Goal: Use online tool/utility: Utilize a website feature to perform a specific function

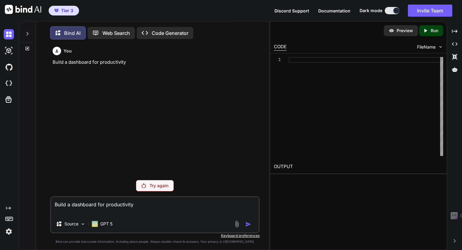
scroll to position [2, 0]
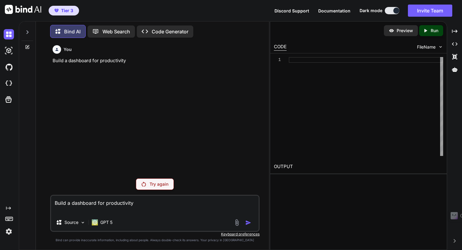
click at [150, 204] on textarea "Build a dashboard for productivity" at bounding box center [154, 205] width 207 height 18
drag, startPoint x: 207, startPoint y: 169, endPoint x: 197, endPoint y: 159, distance: 13.5
click at [207, 169] on div "You Build a dashboard for productivity" at bounding box center [155, 108] width 208 height 131
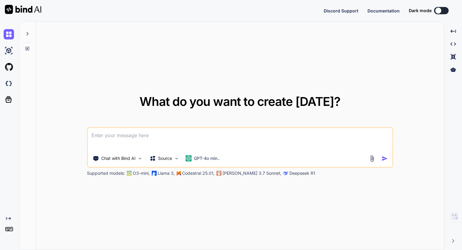
click at [130, 132] on textarea at bounding box center [240, 139] width 304 height 22
click at [207, 162] on div "GPT-4o min.." at bounding box center [202, 158] width 39 height 12
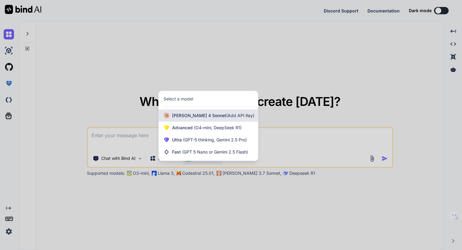
click at [191, 116] on span "[PERSON_NAME] 4 Sonnet (Add API Key)" at bounding box center [213, 116] width 82 height 6
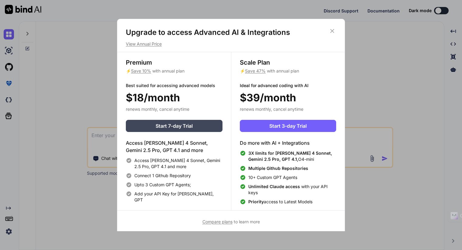
click at [330, 31] on icon at bounding box center [332, 31] width 7 height 7
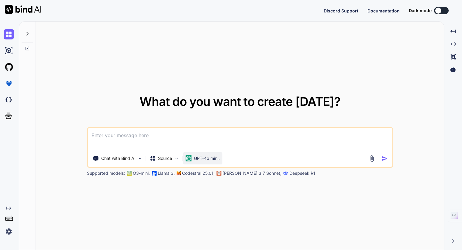
click at [202, 158] on p "GPT-4o min.." at bounding box center [207, 158] width 26 height 6
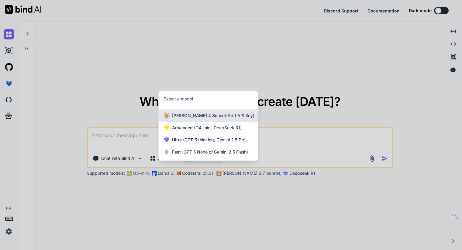
click at [183, 114] on span "[PERSON_NAME] 4 Sonnet (Add API Key)" at bounding box center [213, 116] width 82 height 6
type textarea "x"
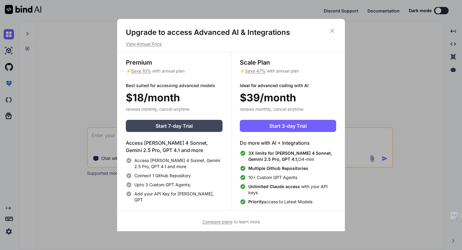
click at [332, 31] on icon at bounding box center [332, 31] width 4 height 4
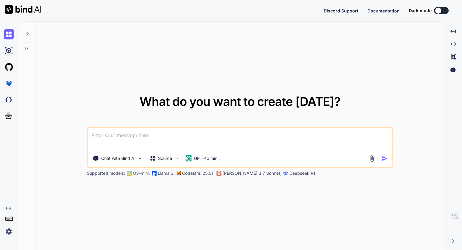
click at [7, 230] on img at bounding box center [9, 232] width 10 height 10
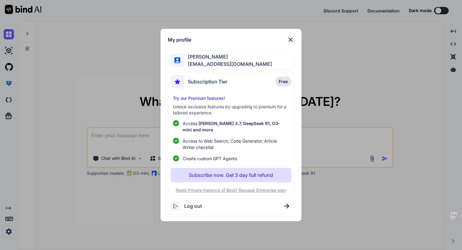
click at [202, 203] on div "Log out" at bounding box center [231, 206] width 126 height 15
click at [200, 63] on span "[EMAIL_ADDRESS][DOMAIN_NAME]" at bounding box center [228, 63] width 88 height 7
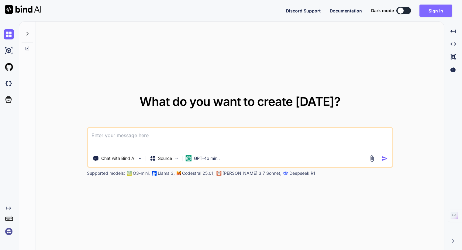
click at [441, 10] on button "Sign in" at bounding box center [435, 11] width 33 height 12
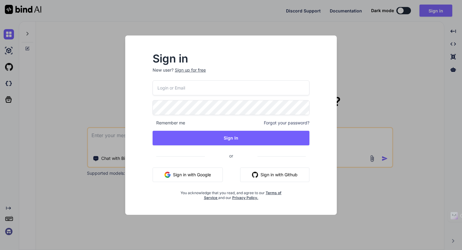
type input "[EMAIL_ADDRESS][DOMAIN_NAME]"
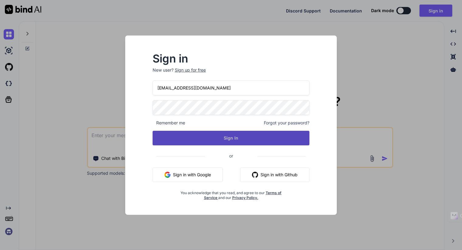
click at [171, 139] on button "Sign In" at bounding box center [230, 138] width 157 height 15
click at [187, 137] on button "Sign In" at bounding box center [230, 138] width 157 height 15
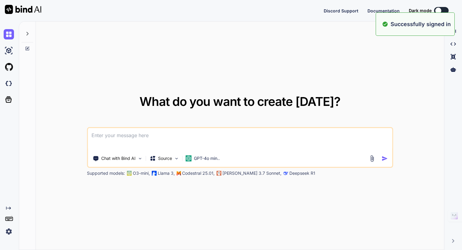
click at [129, 138] on textarea at bounding box center [240, 139] width 304 height 22
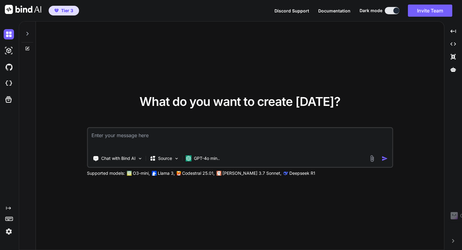
click at [371, 158] on img at bounding box center [371, 158] width 7 height 7
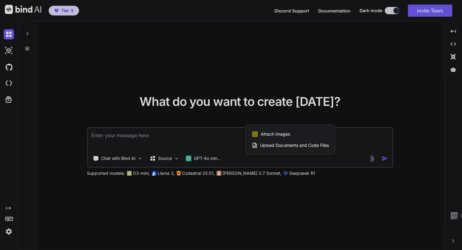
click at [338, 97] on div at bounding box center [231, 125] width 462 height 250
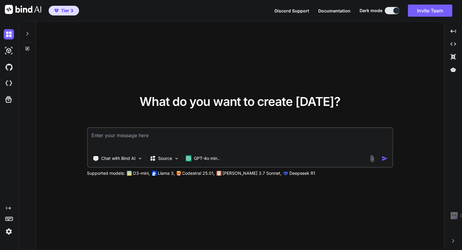
click at [98, 82] on div "What do you want to create [DATE]? Chat with Bind AI Source GPT-4o min.. Suppor…" at bounding box center [240, 136] width 408 height 229
click at [371, 158] on img at bounding box center [371, 158] width 7 height 7
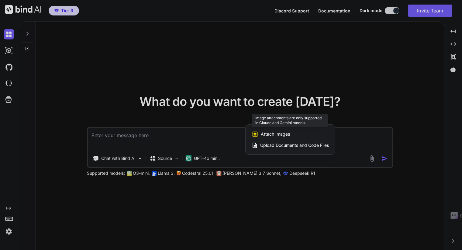
click at [272, 137] on div "Attach Images Image attachments are only supported in Claude and Gemini models." at bounding box center [289, 134] width 77 height 12
click at [265, 131] on span "Attach Images" at bounding box center [275, 134] width 29 height 6
click at [202, 107] on div at bounding box center [231, 125] width 462 height 250
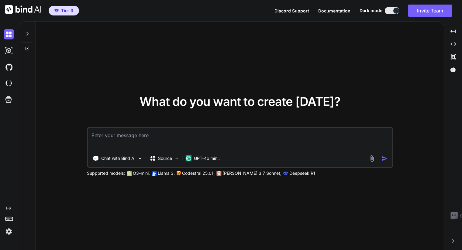
click at [371, 156] on img at bounding box center [371, 158] width 7 height 7
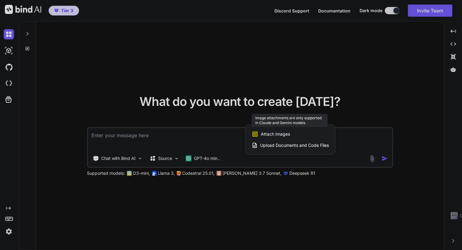
click at [273, 136] on span "Attach Images" at bounding box center [275, 134] width 29 height 6
click at [168, 105] on div at bounding box center [231, 125] width 462 height 250
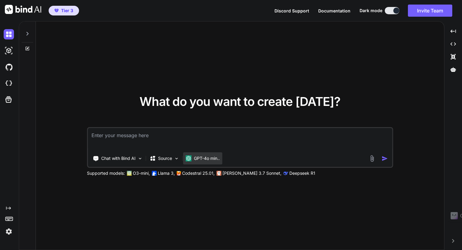
click at [197, 155] on div "GPT-4o min.." at bounding box center [202, 158] width 39 height 12
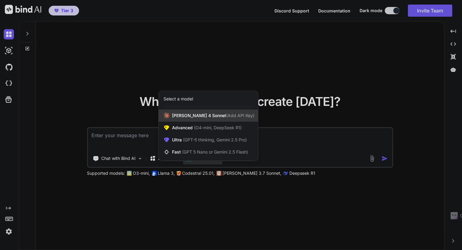
click at [171, 114] on icon at bounding box center [167, 116] width 9 height 6
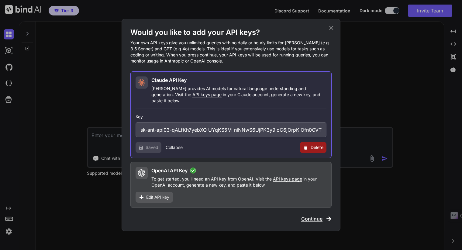
click at [148, 145] on span "Saved" at bounding box center [151, 148] width 13 height 6
click at [319, 215] on span "Continue" at bounding box center [311, 218] width 21 height 7
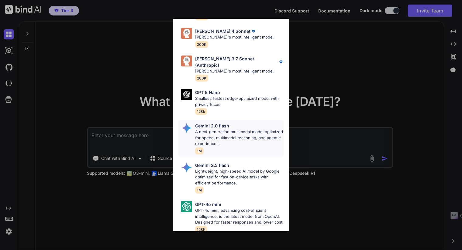
scroll to position [352, 0]
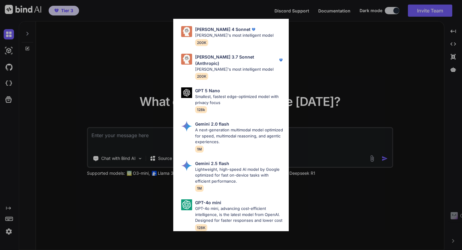
click at [224, 67] on p "[PERSON_NAME]'s most intelligent model" at bounding box center [239, 70] width 89 height 6
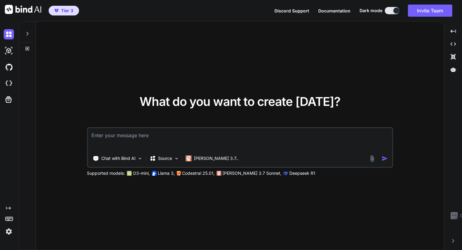
click at [195, 136] on textarea at bounding box center [240, 139] width 304 height 22
click at [369, 159] on img at bounding box center [371, 158] width 7 height 7
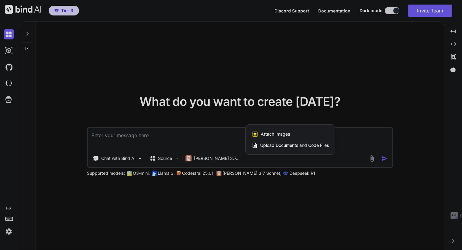
click at [280, 135] on span "Attach Images" at bounding box center [275, 134] width 29 height 6
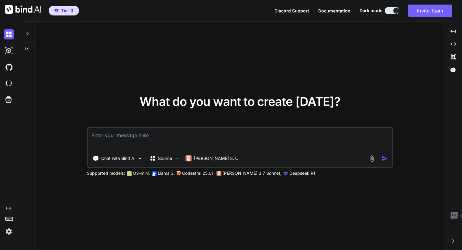
type input "C:\fakepath\Screenshot [DATE] 131316.jpg"
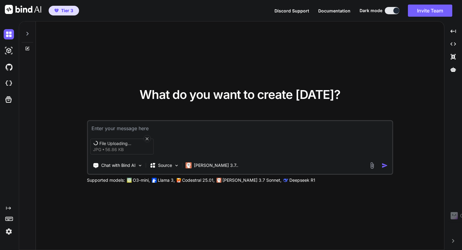
click at [158, 126] on textarea at bounding box center [240, 126] width 304 height 11
click at [164, 127] on textarea "This is an ROI calculator for" at bounding box center [240, 126] width 304 height 11
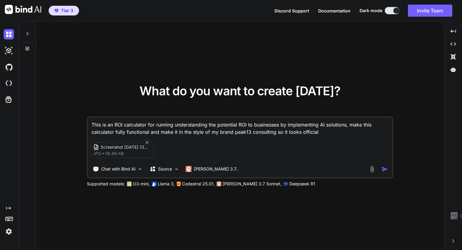
type textarea "This is an ROI calculator for running understanding the potential ROI to busine…"
click at [372, 168] on img at bounding box center [371, 169] width 7 height 7
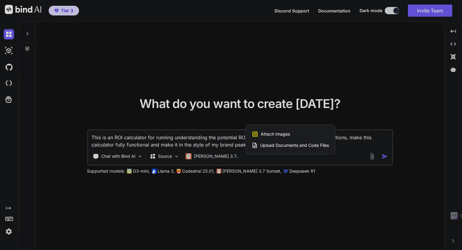
click at [276, 135] on span "Attach Images" at bounding box center [275, 134] width 29 height 6
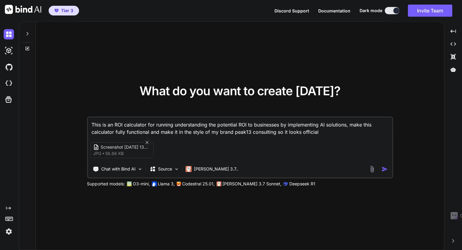
type input "C:\fakepath\bonkers_image__you_are_a.jpeg"
click at [336, 133] on textarea "This is an ROI calculator for running understanding the potential ROI to busine…" at bounding box center [240, 127] width 304 height 18
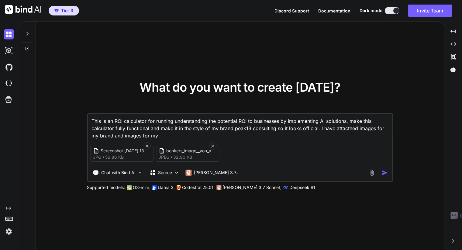
click at [338, 126] on textarea "This is an ROI calculator for running understanding the potential ROI to busine…" at bounding box center [240, 127] width 304 height 26
click at [155, 137] on textarea "This is an ROI calculator for running understanding the potential ROI to busine…" at bounding box center [240, 127] width 304 height 26
drag, startPoint x: 156, startPoint y: 135, endPoint x: 374, endPoint y: 128, distance: 217.6
click at [374, 128] on textarea "This is an ROI calculator for running understanding the potential ROI to busine…" at bounding box center [240, 127] width 304 height 26
click at [322, 150] on div "Screenshot [DATE] 131316 jpg 56.86 KB bonkers_image__you_are_a jpeg 32.90 KB" at bounding box center [240, 154] width 304 height 26
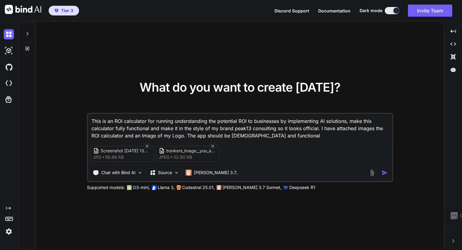
click at [238, 137] on textarea "This is an ROI calculator for running understanding the potential ROI to busine…" at bounding box center [240, 127] width 304 height 26
type textarea "This is an ROI calculator for running understanding the potential ROI to busine…"
click at [385, 172] on img "button" at bounding box center [384, 173] width 6 height 6
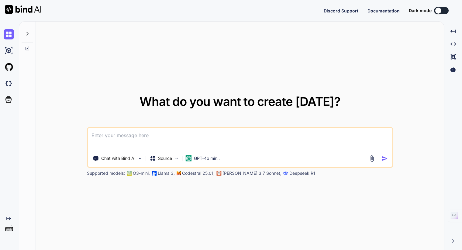
click at [134, 134] on textarea at bounding box center [240, 139] width 304 height 22
click at [438, 12] on div at bounding box center [438, 11] width 6 height 6
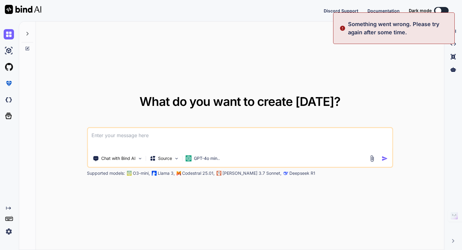
click at [398, 63] on div "What do you want to create today? Chat with Bind AI Source GPT-4o min.. Support…" at bounding box center [240, 136] width 408 height 229
click at [442, 10] on button at bounding box center [441, 10] width 15 height 7
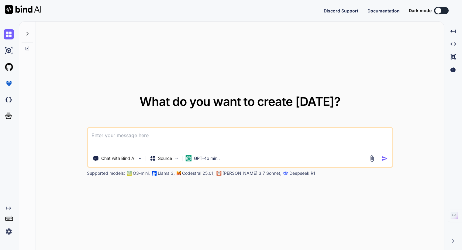
click at [434, 9] on div "Dark mode" at bounding box center [429, 10] width 43 height 7
click at [437, 11] on div at bounding box center [438, 11] width 6 height 6
click at [386, 51] on div "What do you want to create [DATE]? Chat with Bind AI Source GPT-4o min.. Suppor…" at bounding box center [240, 136] width 408 height 229
drag, startPoint x: 292, startPoint y: 139, endPoint x: 288, endPoint y: 140, distance: 4.4
click at [292, 139] on textarea at bounding box center [240, 139] width 304 height 22
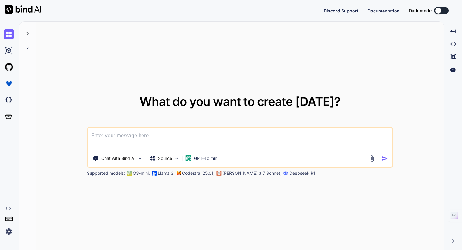
type textarea "x"
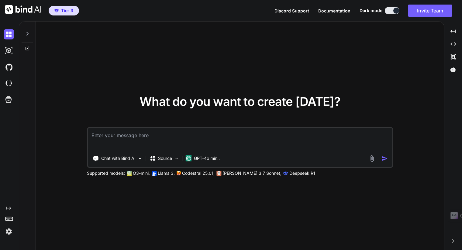
click at [148, 136] on textarea at bounding box center [240, 139] width 304 height 22
click at [208, 161] on p "GPT-4o min.." at bounding box center [207, 158] width 26 height 6
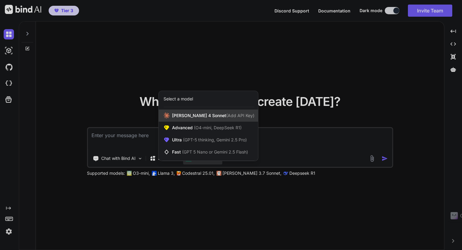
click at [185, 117] on span "[PERSON_NAME] 4 Sonnet (Add API Key)" at bounding box center [213, 116] width 82 height 6
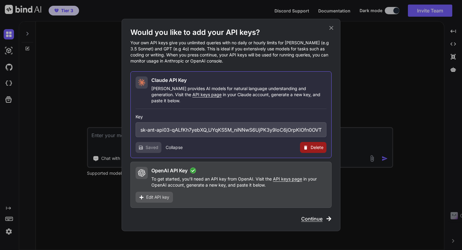
click at [313, 216] on span "Continue" at bounding box center [311, 218] width 21 height 7
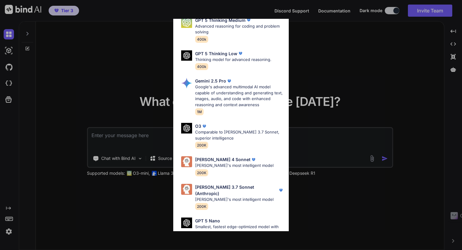
scroll to position [243, 0]
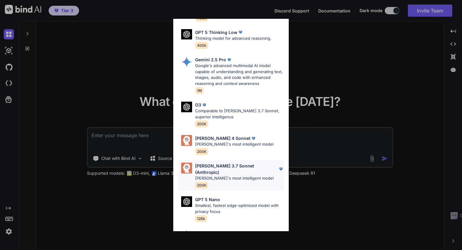
click at [226, 163] on p "[PERSON_NAME] 3.7 Sonnet (Anthropic)" at bounding box center [236, 169] width 83 height 13
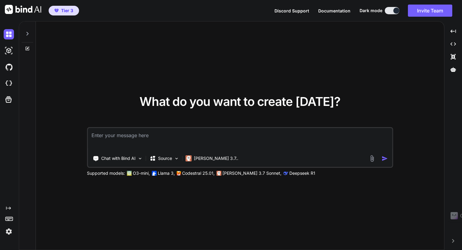
click at [174, 138] on textarea at bounding box center [240, 139] width 304 height 22
type textarea "I have included"
click at [133, 133] on textarea "I have included" at bounding box center [240, 139] width 304 height 22
click at [376, 161] on div at bounding box center [379, 158] width 22 height 7
click at [371, 158] on img at bounding box center [371, 158] width 7 height 7
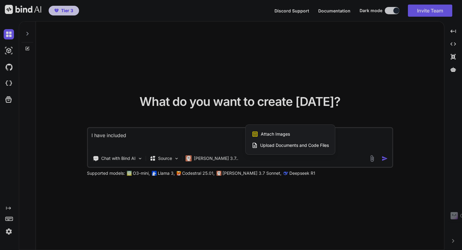
click at [264, 135] on span "Attach Images" at bounding box center [275, 134] width 29 height 6
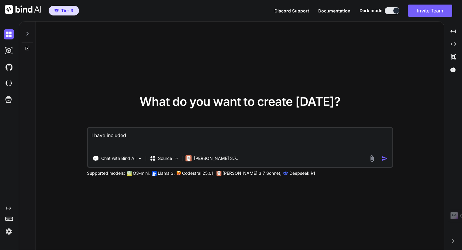
type input "C:\fakepath\Screenshot [DATE] 131316.jpg"
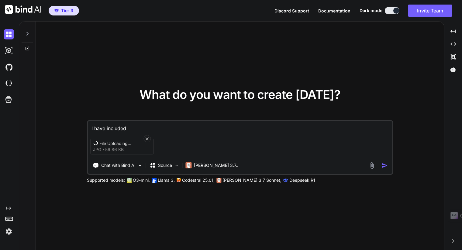
click at [371, 164] on img at bounding box center [371, 165] width 7 height 7
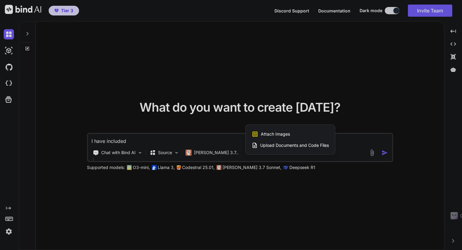
click at [271, 135] on span "Attach Images" at bounding box center [275, 134] width 29 height 6
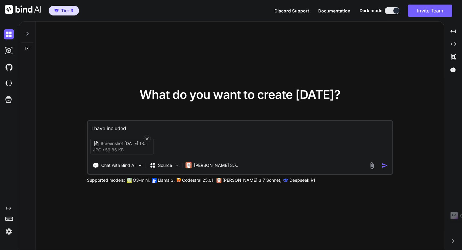
type input "C:\fakepath\bonkers_image__you_are_a.jpeg"
click at [130, 124] on textarea "I have included" at bounding box center [240, 126] width 304 height 11
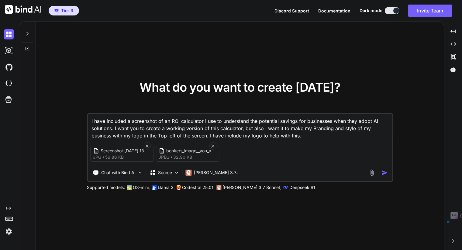
type textarea "I have included a screenshot of an ROI calculator i use to understand the poten…"
click at [385, 172] on img "button" at bounding box center [384, 173] width 6 height 6
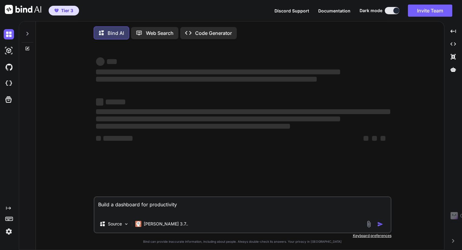
click at [386, 162] on div "‌ ‌ ‌ ‌ ‌ ‌ ‌ ‌ ‌ ‌ ‌ ‌ ‌ ‌" at bounding box center [243, 120] width 296 height 152
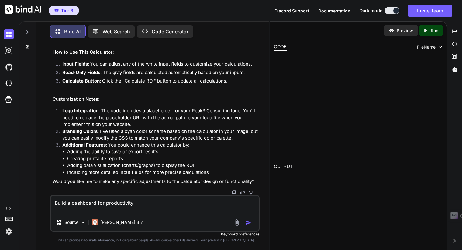
scroll to position [1711, 0]
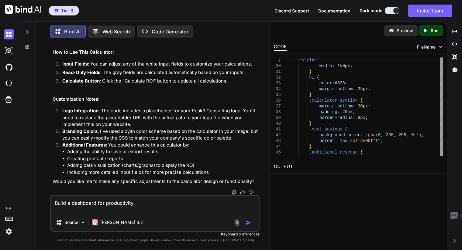
click at [399, 32] on p "Preview" at bounding box center [404, 31] width 16 height 6
click at [435, 31] on p "Run" at bounding box center [434, 31] width 8 height 6
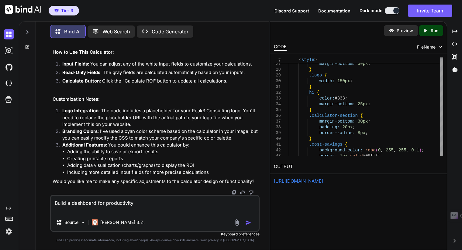
click at [401, 31] on p "Preview" at bounding box center [404, 31] width 16 height 6
click at [397, 33] on p "Preview" at bounding box center [404, 31] width 16 height 6
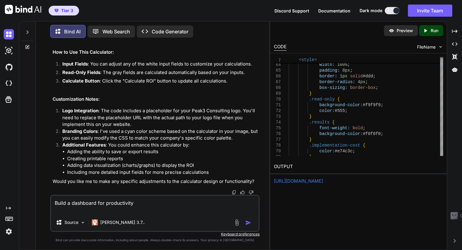
click at [307, 180] on link "https://app.onecompiler.com/43w9je9cs_43waczzgs" at bounding box center [298, 181] width 49 height 6
click at [143, 200] on textarea "Build a dashboard for productivity" at bounding box center [154, 205] width 207 height 18
drag, startPoint x: 151, startPoint y: 203, endPoint x: 17, endPoint y: 191, distance: 134.1
click at [18, 191] on div "Created with Pixso. Bind AI Web Search Created with Pixso. Code Generator You I…" at bounding box center [231, 135] width 462 height 229
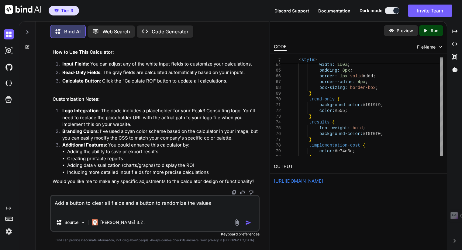
type textarea "Add a button to clear all fields and a button to randomize the values"
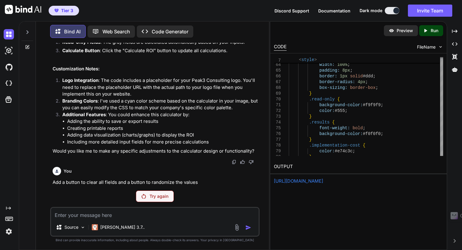
scroll to position [1789, 0]
click at [157, 199] on div "Try again" at bounding box center [155, 197] width 38 height 12
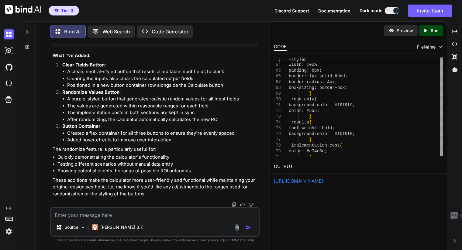
scroll to position [4047, 0]
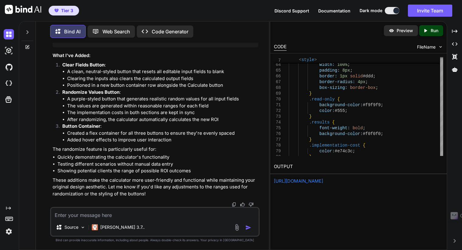
click at [429, 31] on icon "Created with Pixso." at bounding box center [426, 30] width 8 height 5
click at [400, 28] on p "Preview" at bounding box center [404, 31] width 16 height 6
click at [134, 219] on textarea at bounding box center [154, 213] width 207 height 11
click at [106, 227] on p "[PERSON_NAME] 3.7.." at bounding box center [122, 227] width 44 height 6
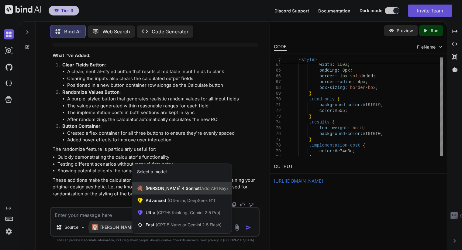
click at [164, 192] on span "[PERSON_NAME] 4 Sonnet (Add API Key)" at bounding box center [186, 189] width 82 height 6
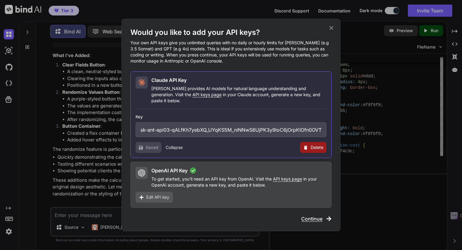
click at [312, 215] on span "Continue" at bounding box center [311, 218] width 21 height 7
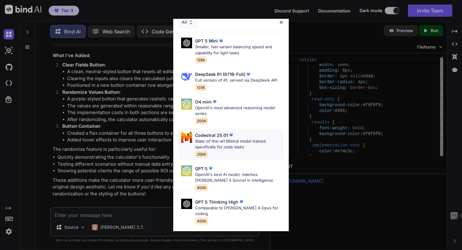
scroll to position [0, 0]
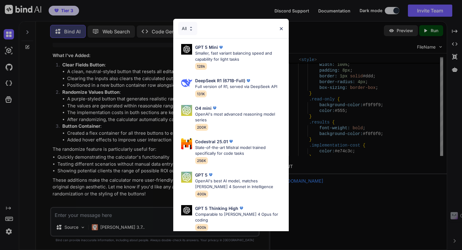
click at [307, 218] on div "All GPT 5 Mini Smaller, fast variant balancing speed and capability for light t…" at bounding box center [231, 125] width 462 height 250
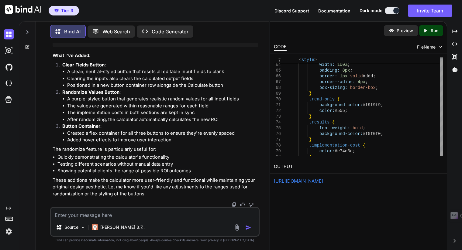
scroll to position [4047, 0]
click at [92, 213] on textarea at bounding box center [154, 213] width 207 height 11
type textarea "Add my logo in the top left, just the word Peak13 Consulting. Not the background"
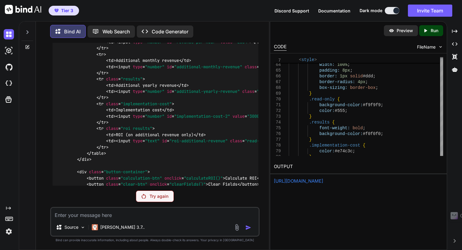
scroll to position [1928, 0]
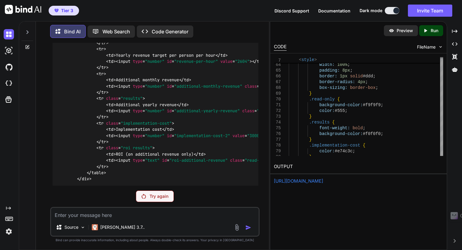
click at [156, 195] on p "Try again" at bounding box center [158, 196] width 19 height 6
click at [156, 203] on div "You I have included a screenshot of an ROI calculator i use to understand the p…" at bounding box center [154, 146] width 209 height 207
click at [155, 199] on p "Try again" at bounding box center [158, 196] width 19 height 6
click at [401, 29] on p "Preview" at bounding box center [404, 31] width 16 height 6
click at [394, 28] on img at bounding box center [390, 30] width 5 height 5
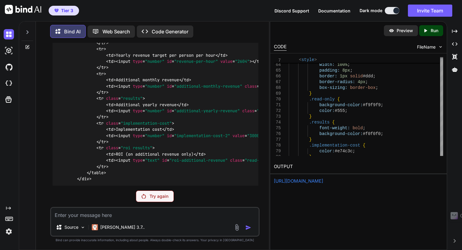
click at [323, 181] on link "https://app.onecompiler.com/43w9jemuu_43wad7fnq" at bounding box center [298, 181] width 49 height 6
